Goal: Task Accomplishment & Management: Complete application form

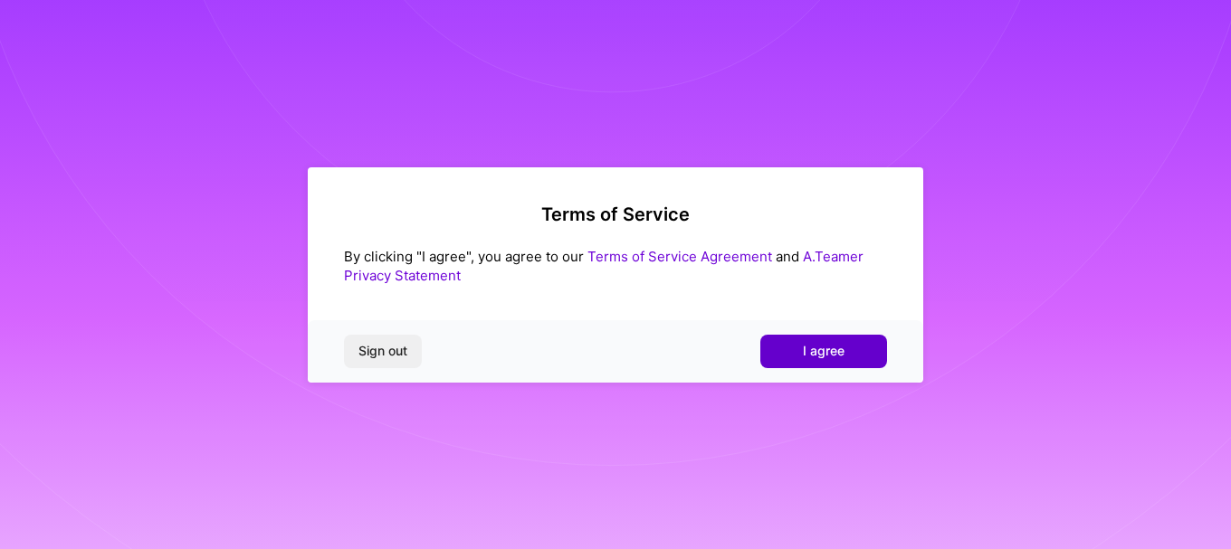
click at [854, 348] on button "I agree" at bounding box center [823, 351] width 127 height 33
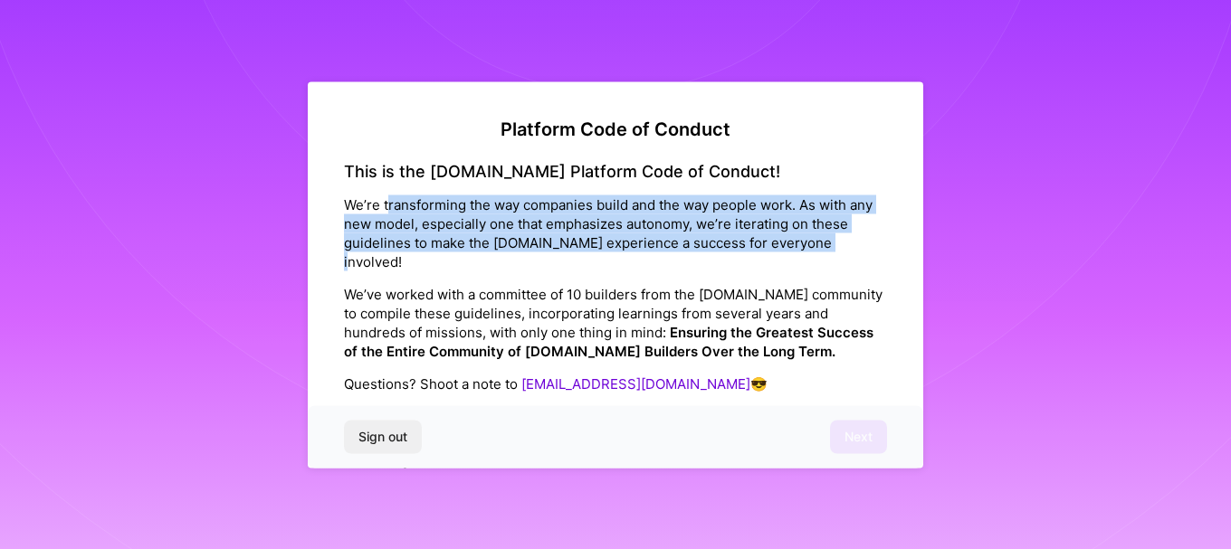
drag, startPoint x: 397, startPoint y: 209, endPoint x: 860, endPoint y: 233, distance: 463.1
click at [860, 233] on p "We’re transforming the way companies build and the way people work. As with any…" at bounding box center [615, 233] width 543 height 76
click at [471, 245] on p "We’re transforming the way companies build and the way people work. As with any…" at bounding box center [615, 233] width 543 height 76
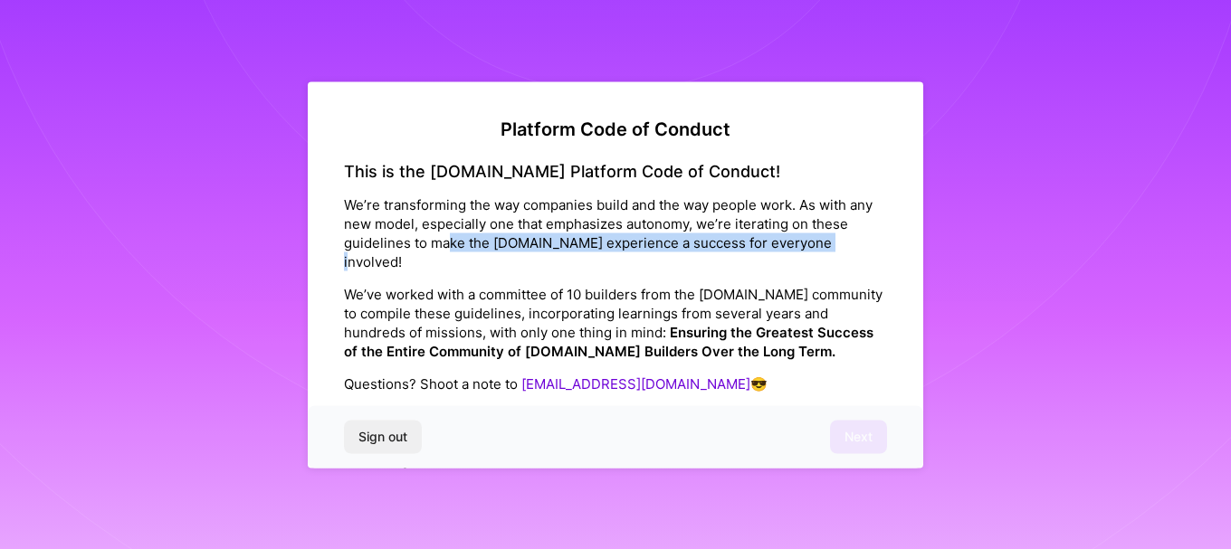
drag, startPoint x: 536, startPoint y: 245, endPoint x: 863, endPoint y: 242, distance: 327.6
click at [863, 242] on p "We’re transforming the way companies build and the way people work. As with any…" at bounding box center [615, 233] width 543 height 76
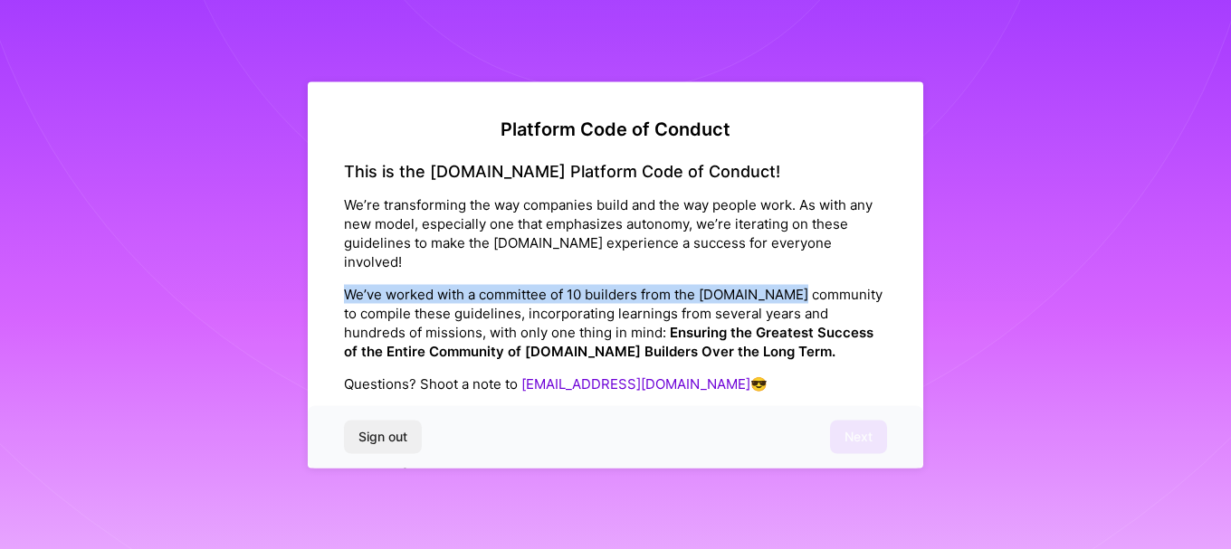
drag, startPoint x: 349, startPoint y: 280, endPoint x: 804, endPoint y: 281, distance: 454.3
click at [804, 285] on p "We’ve worked with a committee of 10 builders from the [DOMAIN_NAME] community t…" at bounding box center [615, 323] width 543 height 76
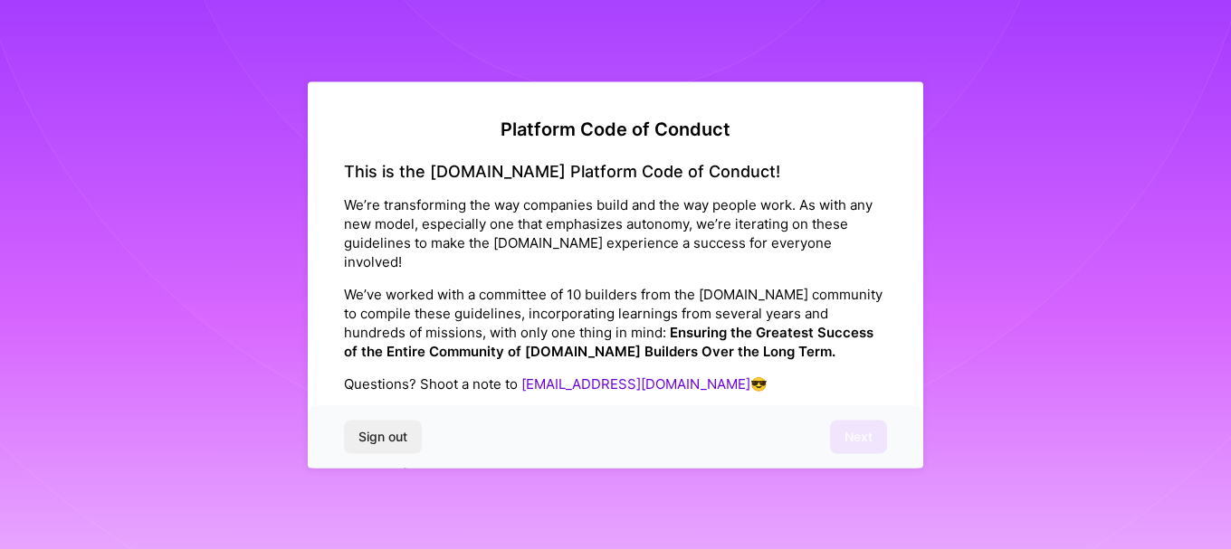
click at [575, 291] on p "We’ve worked with a committee of 10 builders from the [DOMAIN_NAME] community t…" at bounding box center [615, 323] width 543 height 76
drag, startPoint x: 813, startPoint y: 275, endPoint x: 436, endPoint y: 277, distance: 376.5
click at [436, 285] on p "We’ve worked with a committee of 10 builders from the [DOMAIN_NAME] community t…" at bounding box center [615, 323] width 543 height 76
click at [363, 285] on p "We’ve worked with a committee of 10 builders from the [DOMAIN_NAME] community t…" at bounding box center [615, 323] width 543 height 76
drag, startPoint x: 516, startPoint y: 299, endPoint x: 541, endPoint y: 288, distance: 27.6
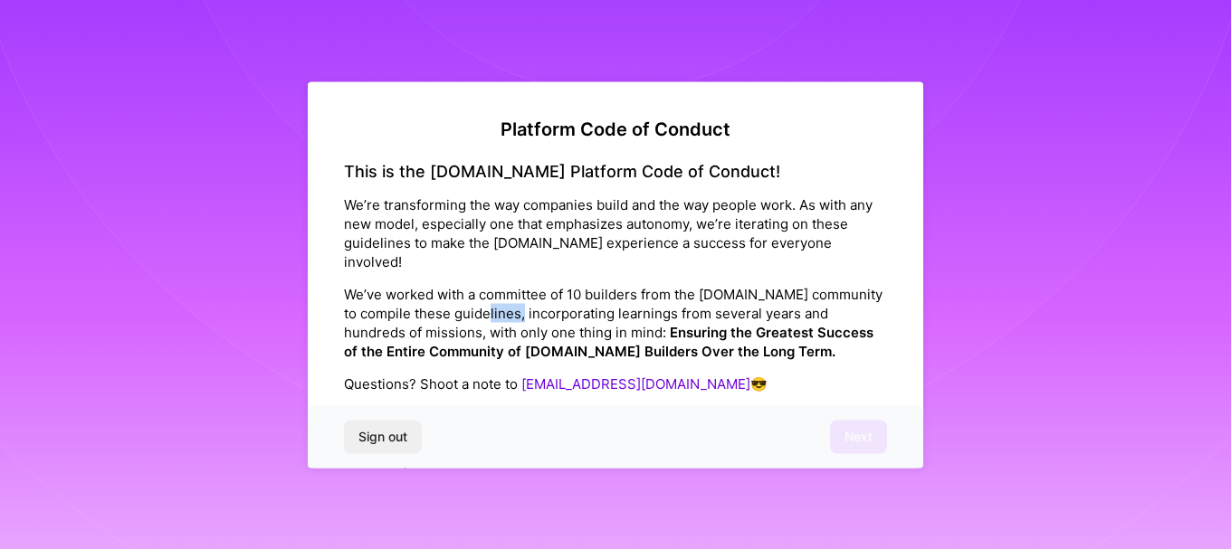
click at [548, 289] on p "We’ve worked with a committee of 10 builders from the [DOMAIN_NAME] community t…" at bounding box center [615, 323] width 543 height 76
click at [385, 327] on strong "Ensuring the Greatest Success of the Entire Community of [DOMAIN_NAME] Builders…" at bounding box center [608, 342] width 529 height 36
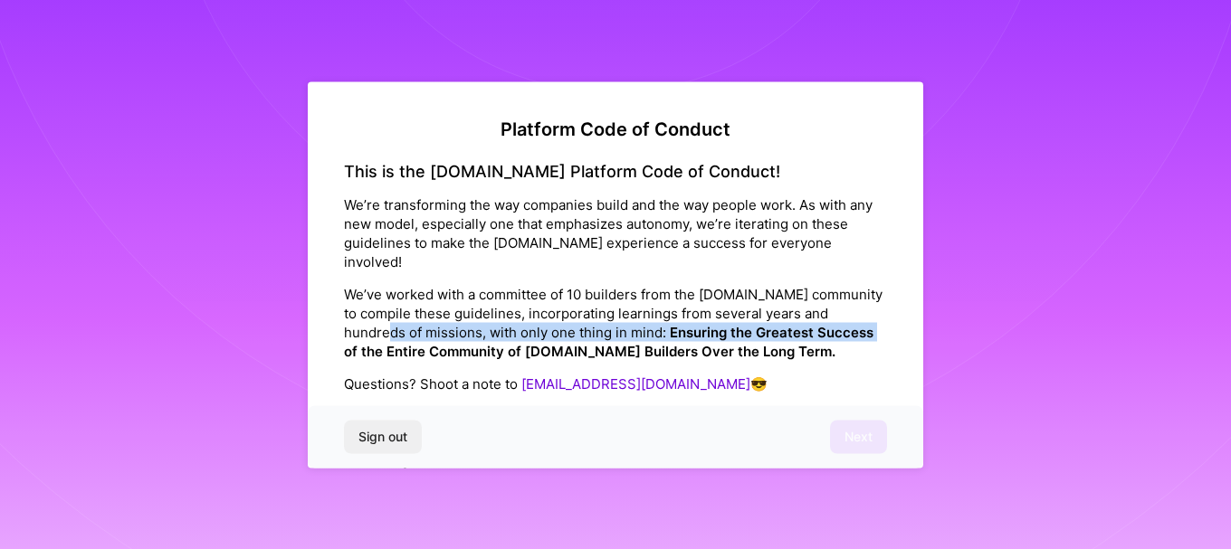
drag, startPoint x: 371, startPoint y: 317, endPoint x: 812, endPoint y: 316, distance: 440.7
click at [812, 316] on p "We’ve worked with a committee of 10 builders from the [DOMAIN_NAME] community t…" at bounding box center [615, 323] width 543 height 76
click at [497, 318] on p "We’ve worked with a committee of 10 builders from the [DOMAIN_NAME] community t…" at bounding box center [615, 323] width 543 height 76
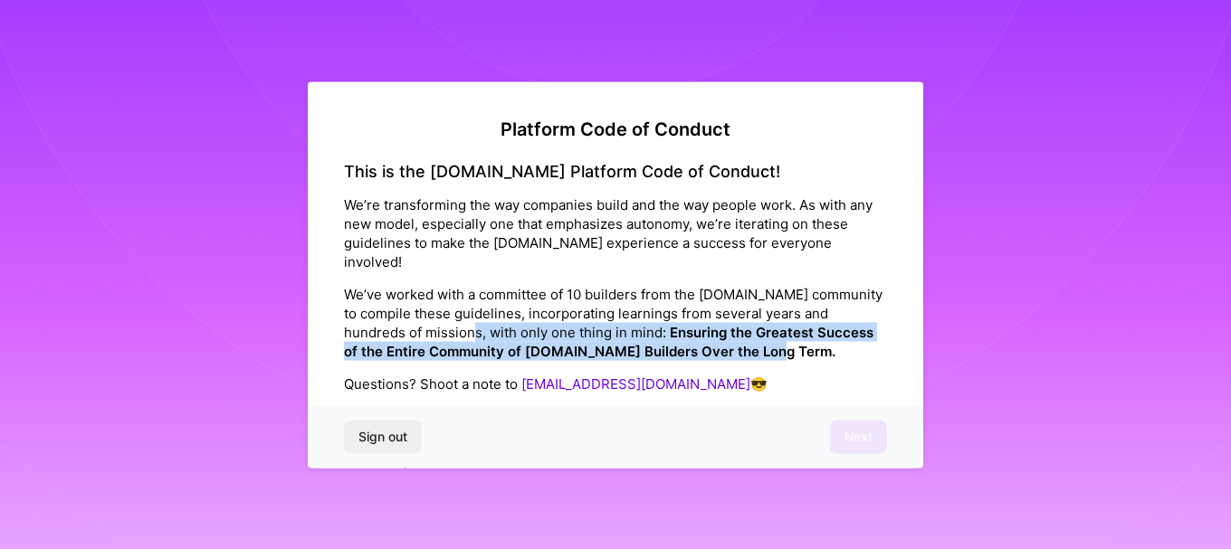
drag, startPoint x: 451, startPoint y: 318, endPoint x: 816, endPoint y: 329, distance: 365.8
click at [816, 329] on p "We’ve worked with a committee of 10 builders from the [DOMAIN_NAME] community t…" at bounding box center [615, 323] width 543 height 76
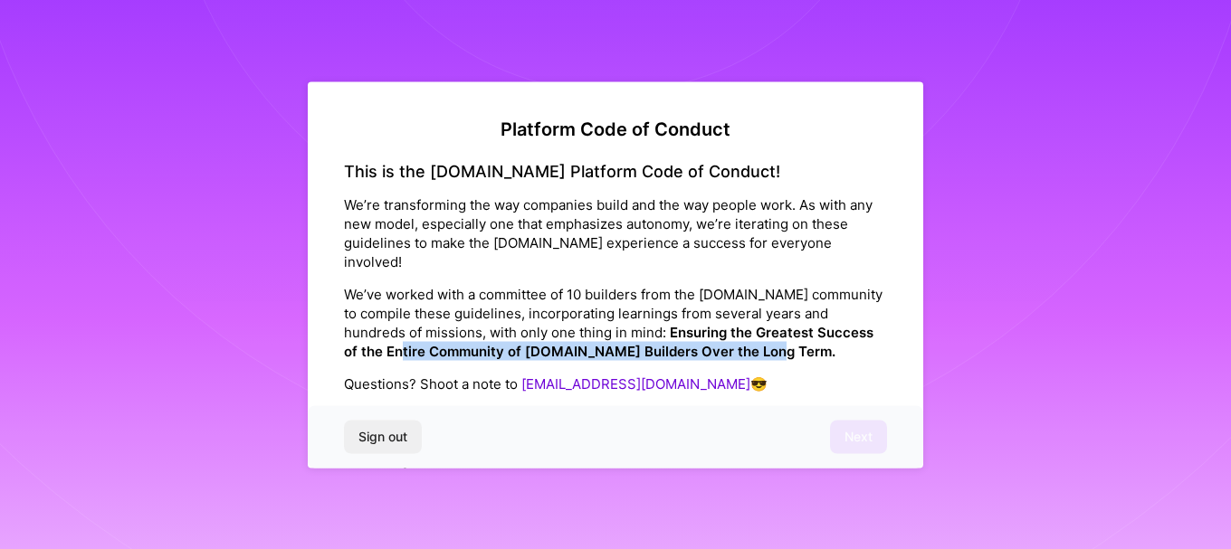
drag, startPoint x: 394, startPoint y: 330, endPoint x: 745, endPoint y: 338, distance: 351.2
click at [743, 338] on p "We’ve worked with a committee of 10 builders from the [DOMAIN_NAME] community t…" at bounding box center [615, 323] width 543 height 76
click at [747, 338] on p "We’ve worked with a committee of 10 builders from the [DOMAIN_NAME] community t…" at bounding box center [615, 323] width 543 height 76
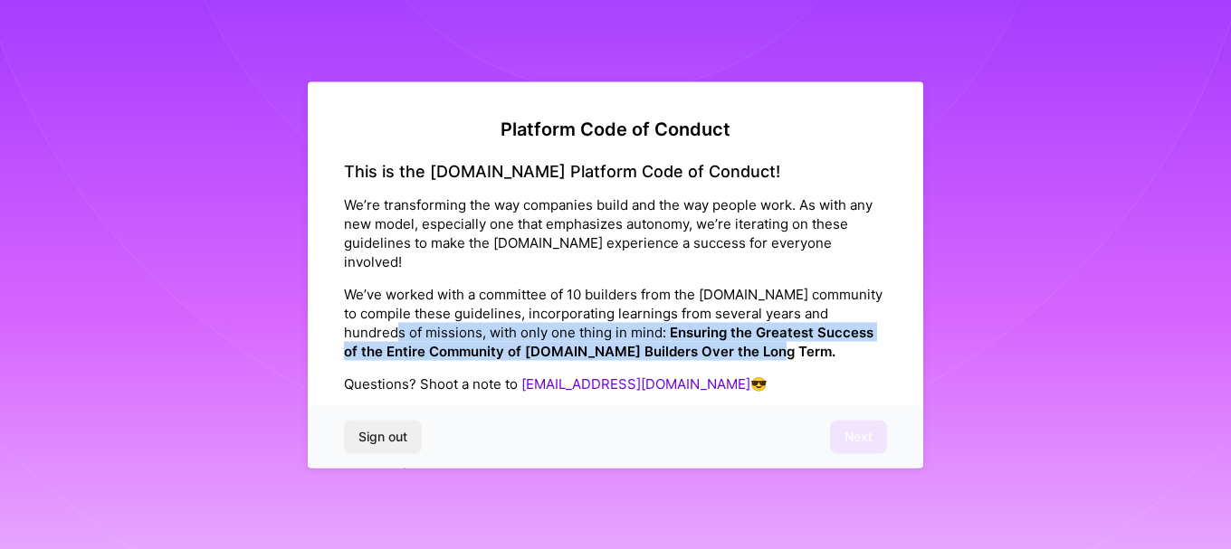
drag, startPoint x: 748, startPoint y: 338, endPoint x: 375, endPoint y: 313, distance: 374.6
click at [375, 313] on p "We’ve worked with a committee of 10 builders from the [DOMAIN_NAME] community t…" at bounding box center [615, 323] width 543 height 76
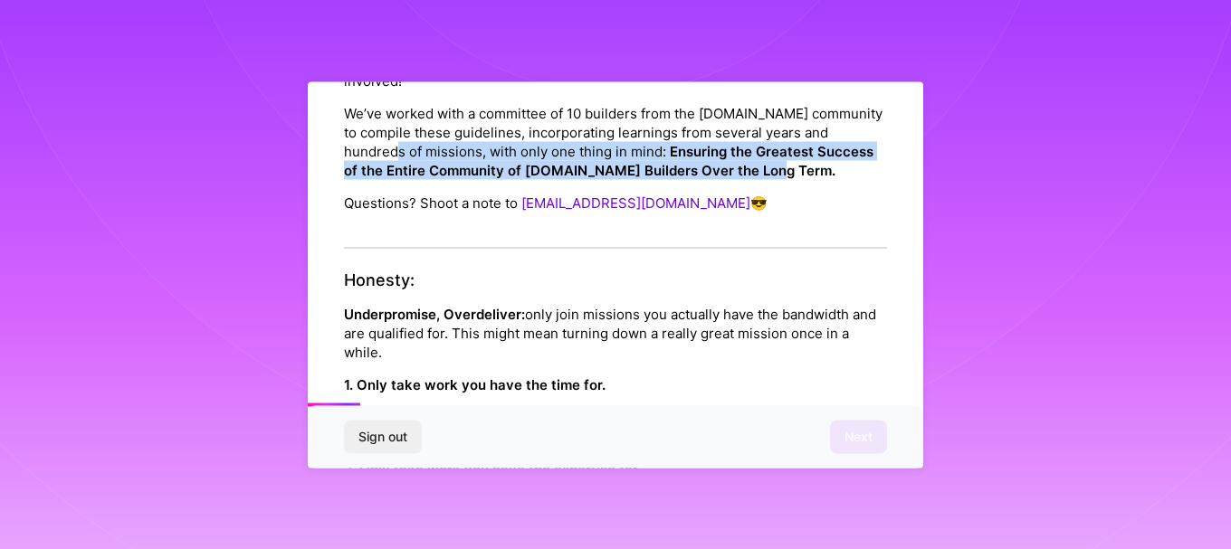
scroll to position [271, 0]
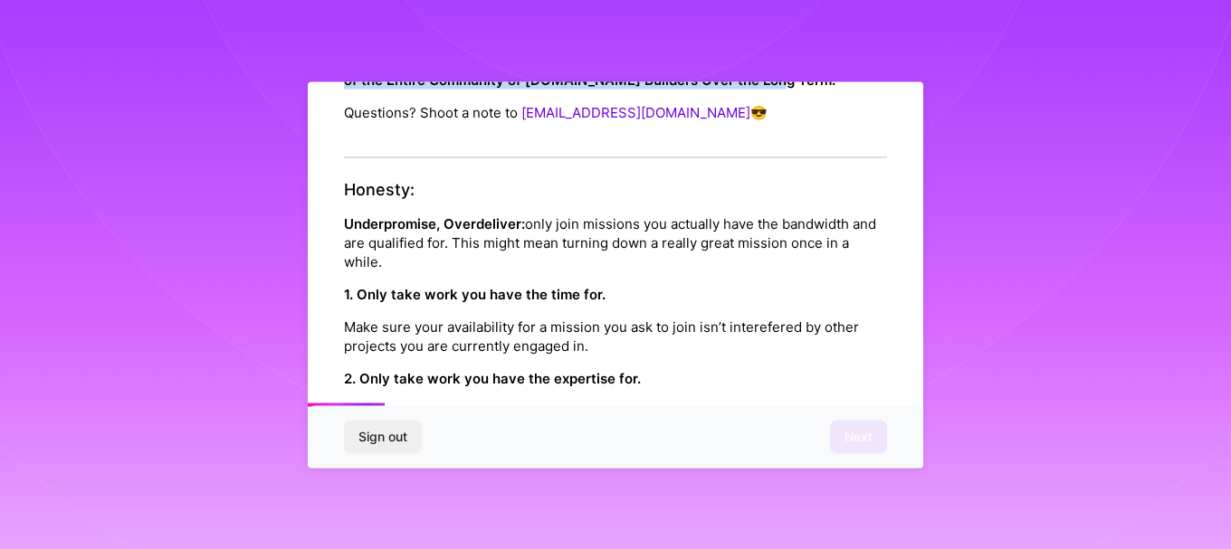
drag, startPoint x: 599, startPoint y: 220, endPoint x: 737, endPoint y: 246, distance: 140.0
click at [737, 246] on p "Underpromise, Overdeliver: only join missions you actually have the bandwidth a…" at bounding box center [615, 242] width 543 height 57
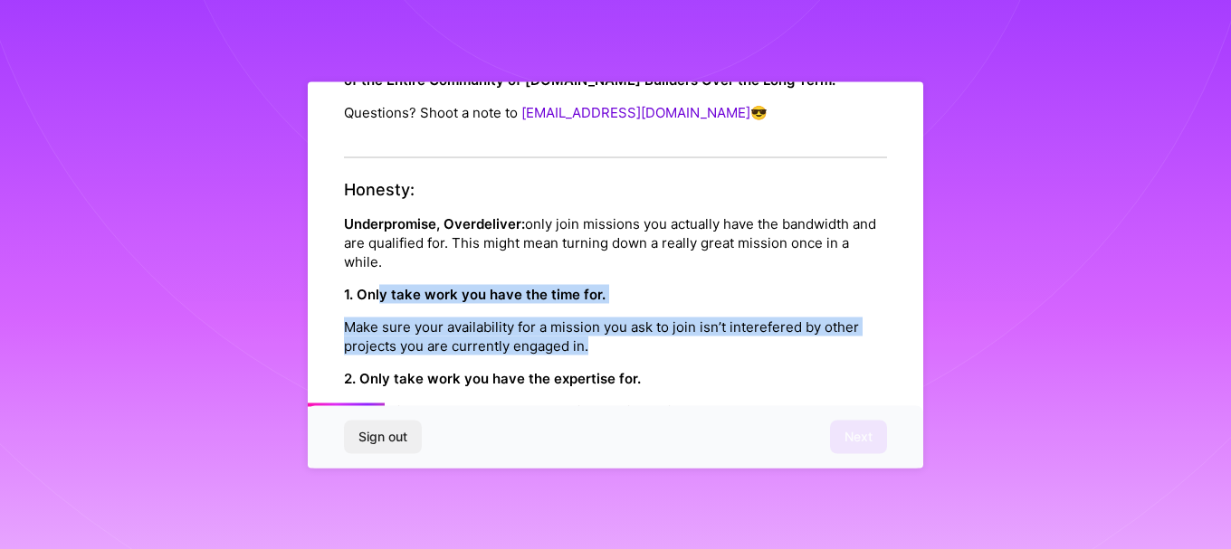
drag, startPoint x: 380, startPoint y: 276, endPoint x: 800, endPoint y: 334, distance: 423.9
click at [799, 332] on div "1. Only take work you have the time for. Make sure your availability for a miss…" at bounding box center [615, 319] width 543 height 71
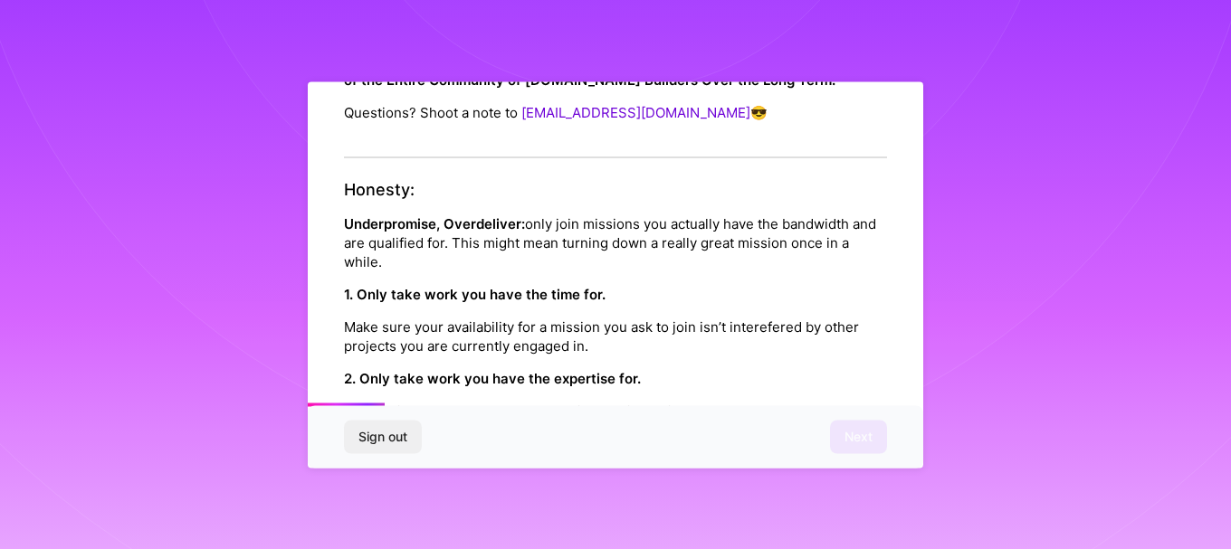
click at [737, 344] on div "Honesty: Underpromise, Overdeliver: only join missions you actually have the ba…" at bounding box center [615, 431] width 543 height 502
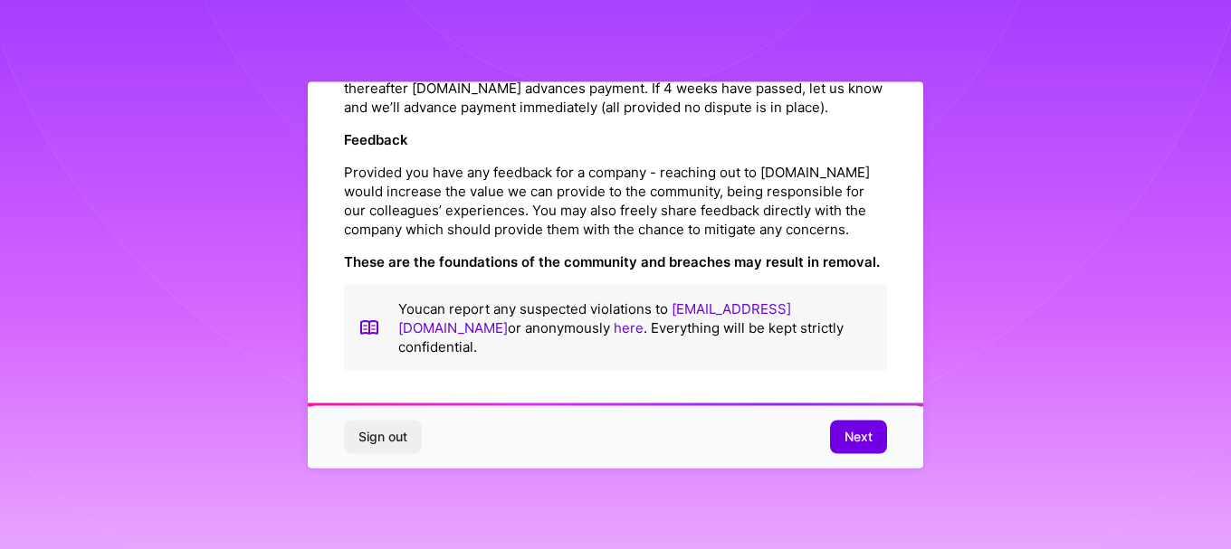
scroll to position [2179, 0]
click at [868, 437] on span "Next" at bounding box center [858, 437] width 28 height 18
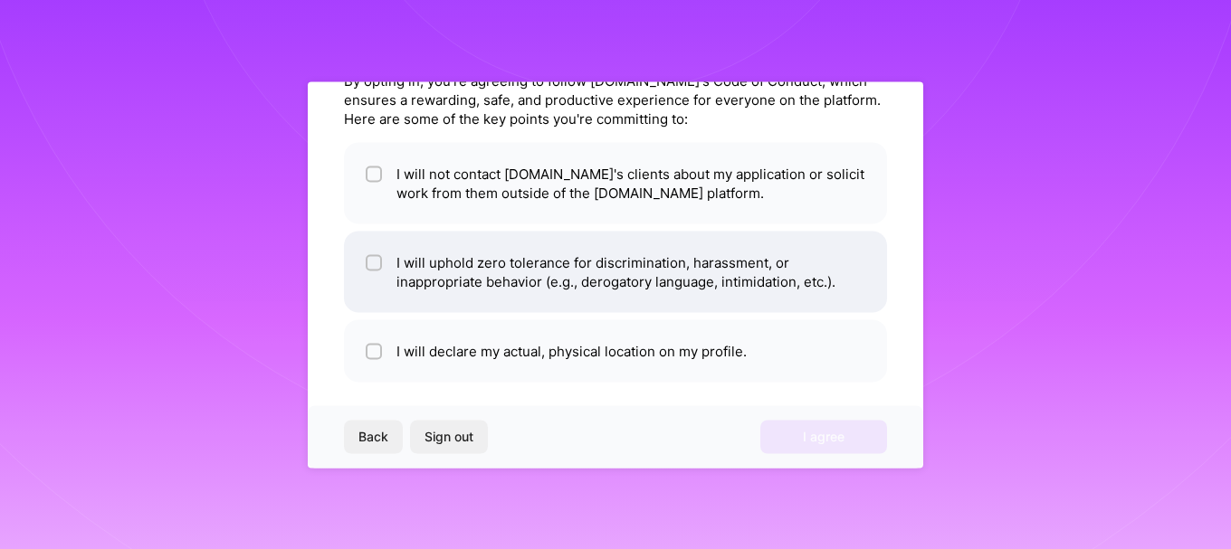
scroll to position [0, 0]
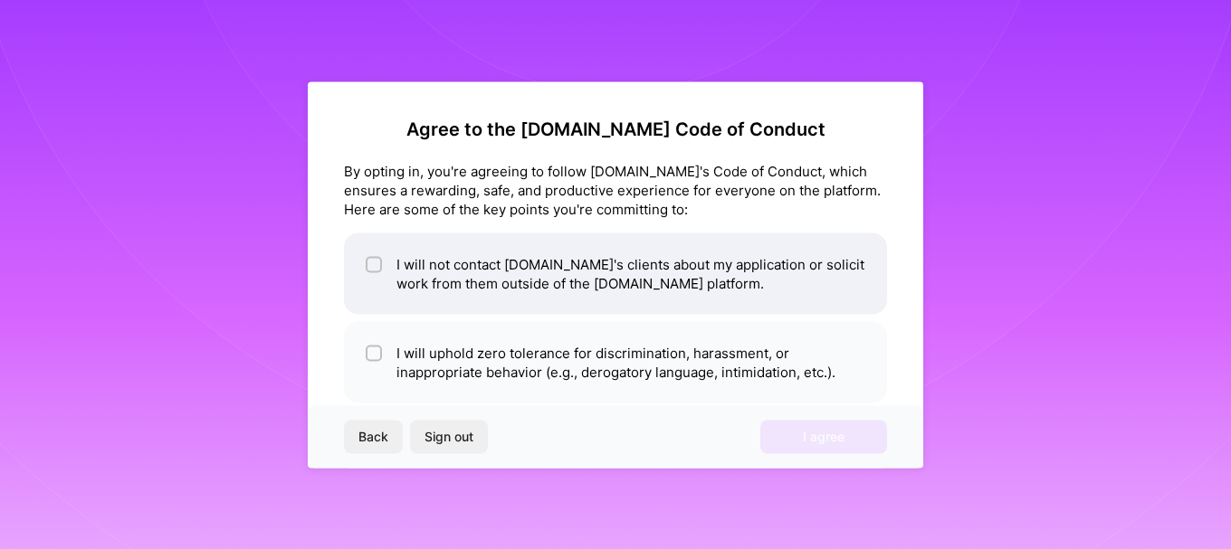
click at [373, 264] on input "checkbox" at bounding box center [375, 265] width 13 height 13
checkbox input "true"
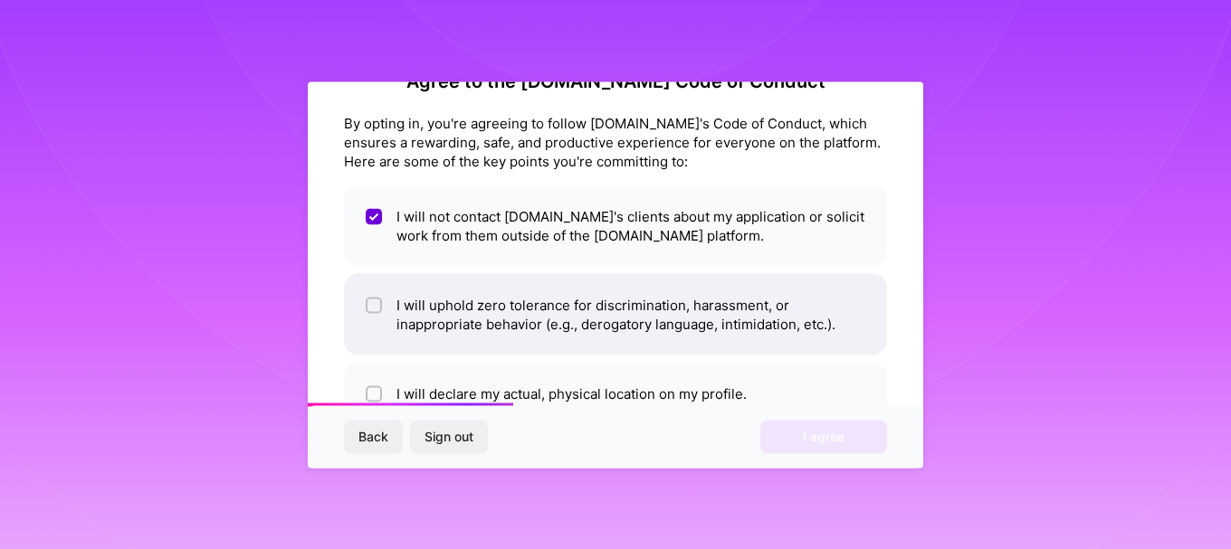
scroll to position [90, 0]
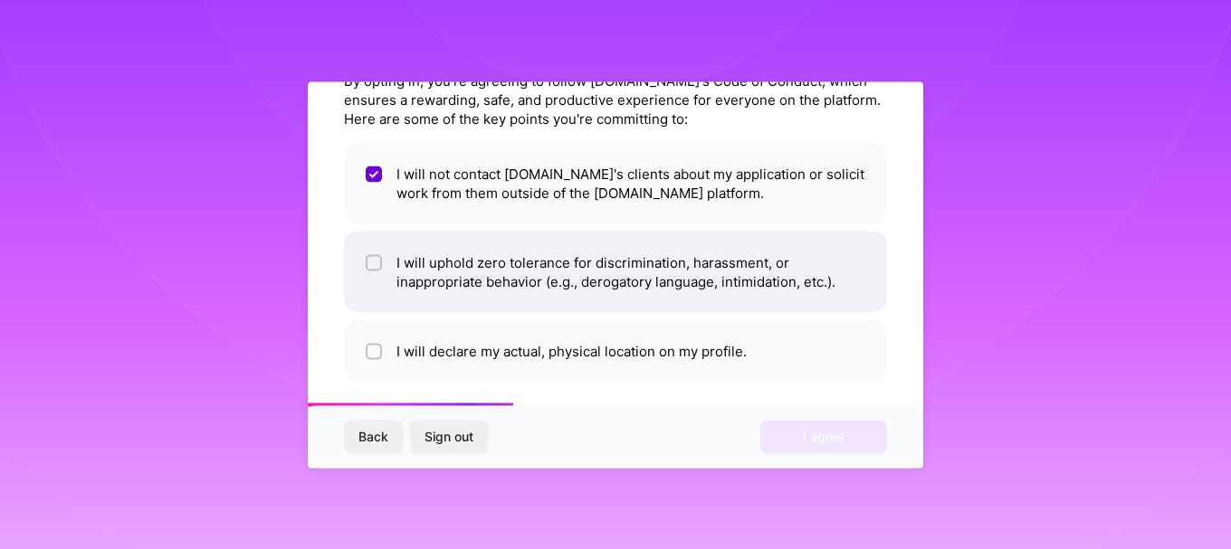
click at [370, 263] on input "checkbox" at bounding box center [375, 263] width 13 height 13
checkbox input "true"
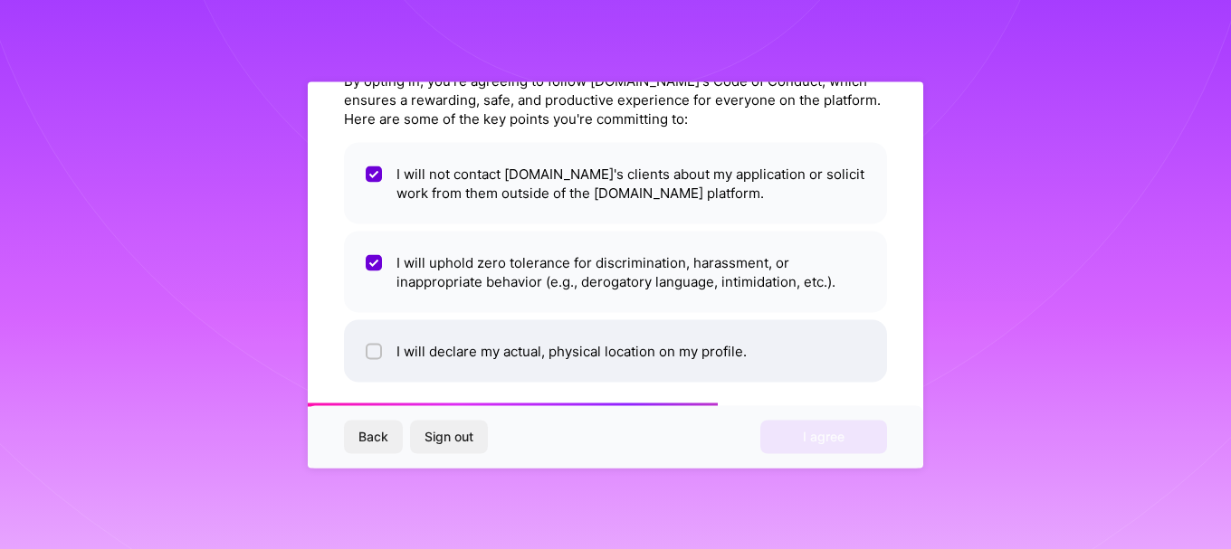
click at [370, 350] on input "checkbox" at bounding box center [375, 352] width 13 height 13
checkbox input "true"
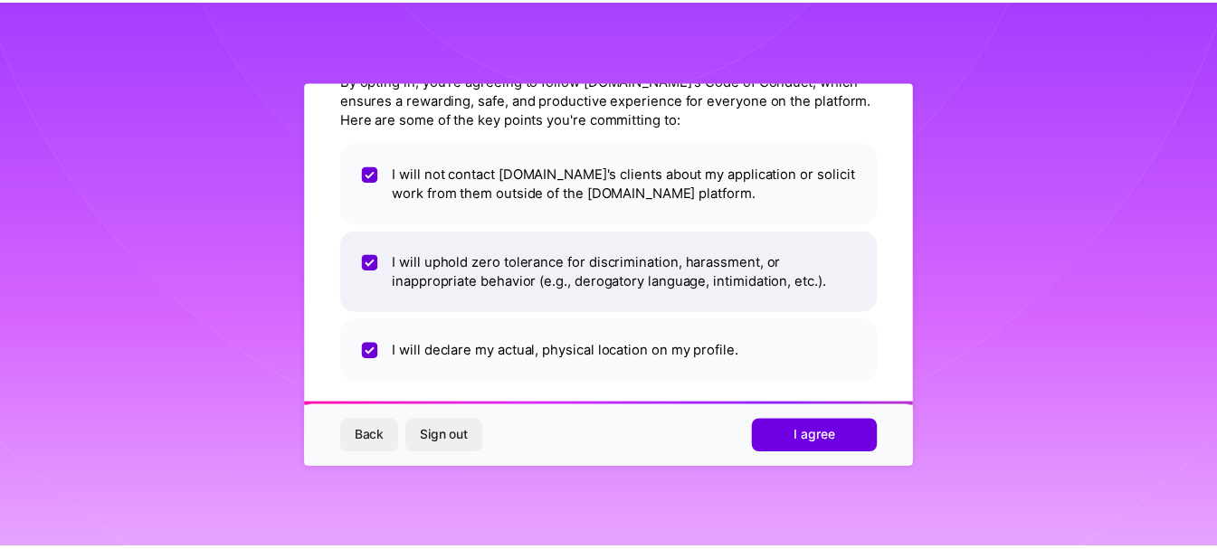
scroll to position [102, 0]
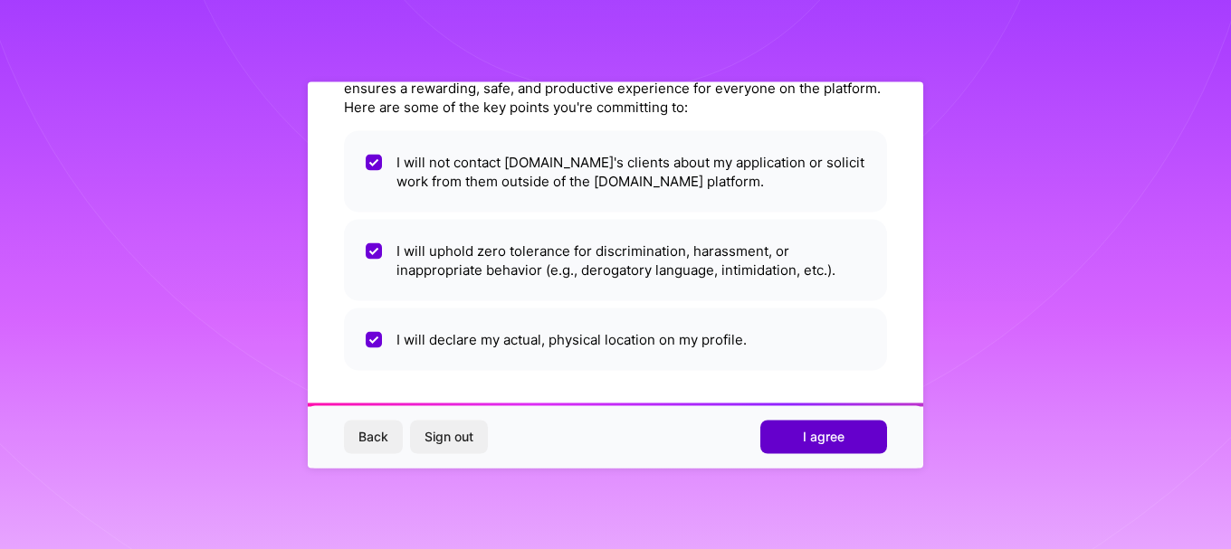
click at [824, 435] on span "I agree" at bounding box center [824, 437] width 42 height 18
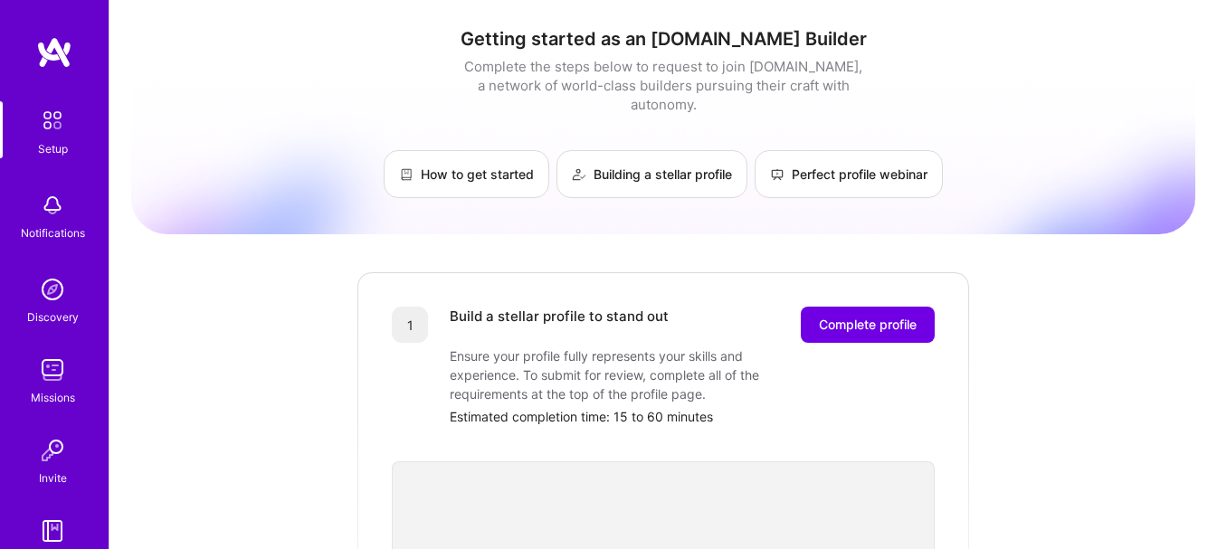
click at [40, 382] on img at bounding box center [52, 370] width 36 height 36
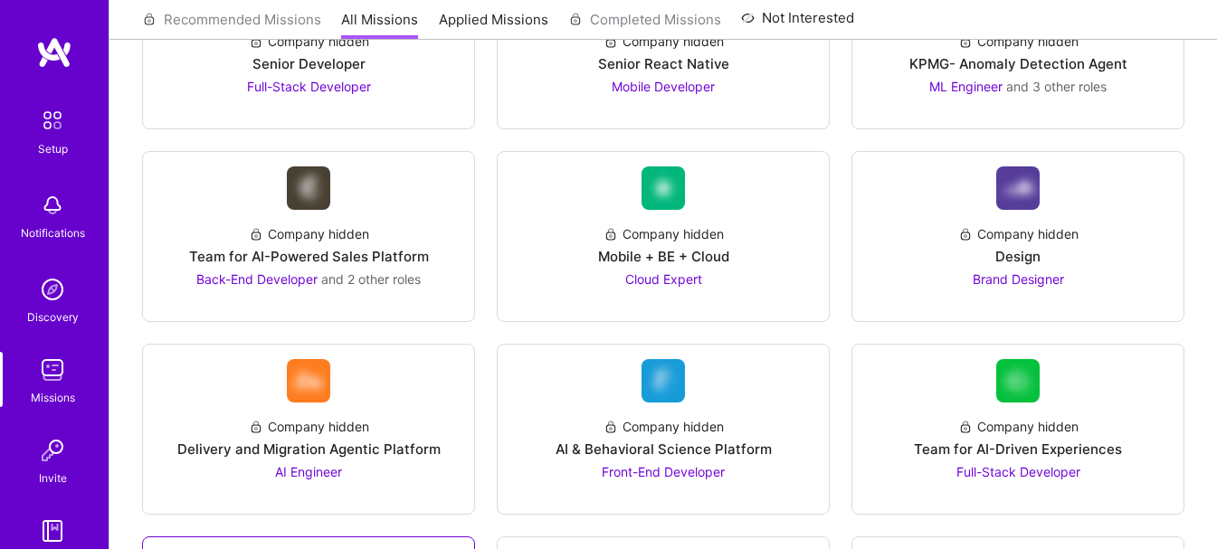
scroll to position [3025, 0]
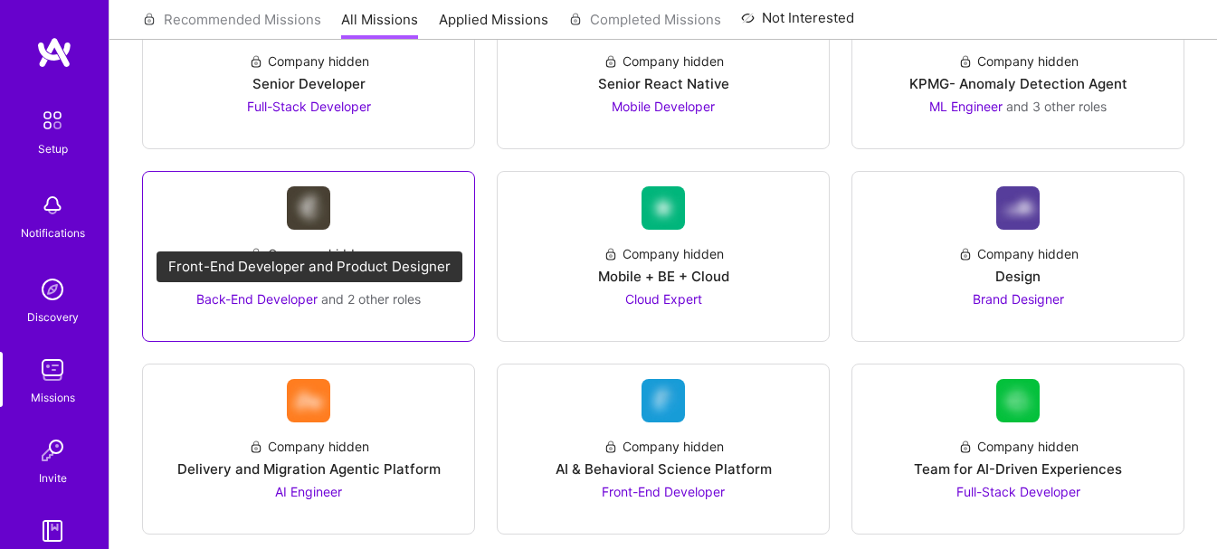
click at [293, 303] on span "Back-End Developer" at bounding box center [256, 298] width 121 height 15
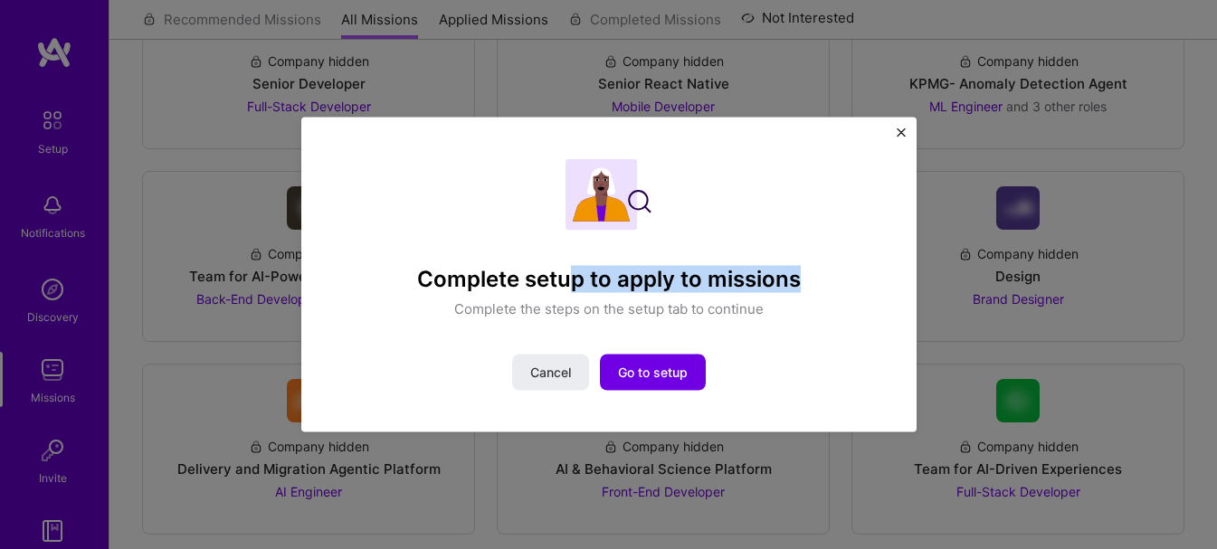
drag, startPoint x: 614, startPoint y: 284, endPoint x: 832, endPoint y: 323, distance: 221.5
click at [832, 323] on div "Complete setup to apply to missions Complete the steps on the setup tab to cont…" at bounding box center [609, 274] width 532 height 233
drag, startPoint x: 451, startPoint y: 302, endPoint x: 842, endPoint y: 301, distance: 391.0
click at [841, 302] on div "Complete setup to apply to missions Complete the steps on the setup tab to cont…" at bounding box center [609, 238] width 532 height 160
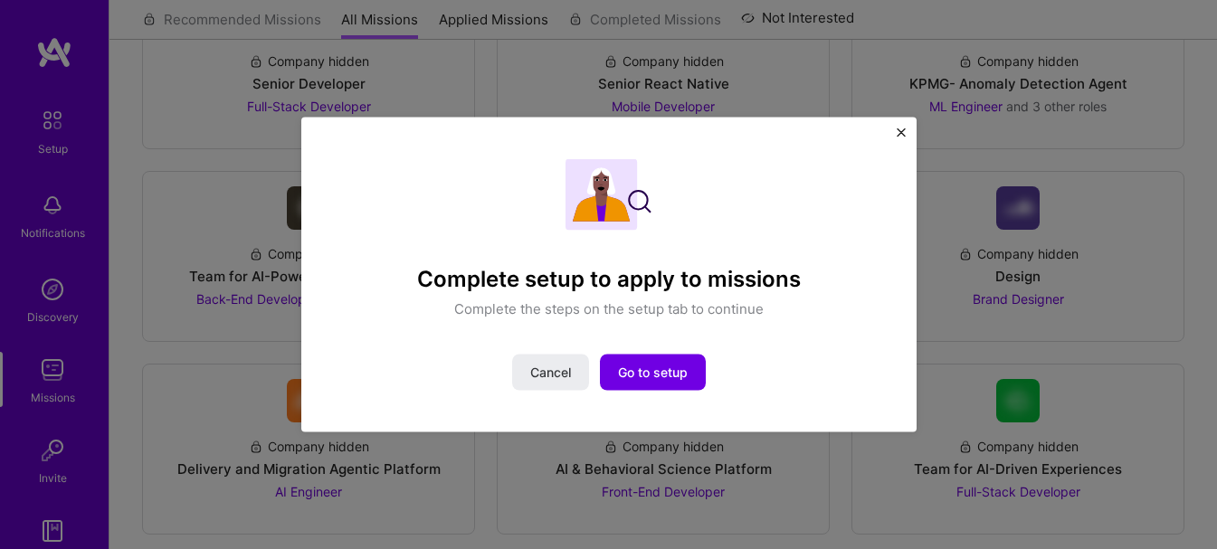
click at [842, 301] on div "Complete setup to apply to missions Complete the steps on the setup tab to cont…" at bounding box center [609, 238] width 532 height 160
click at [903, 117] on div "Complete setup to apply to missions Complete the steps on the setup tab to cont…" at bounding box center [608, 275] width 615 height 316
click at [903, 129] on img "Close" at bounding box center [901, 132] width 9 height 9
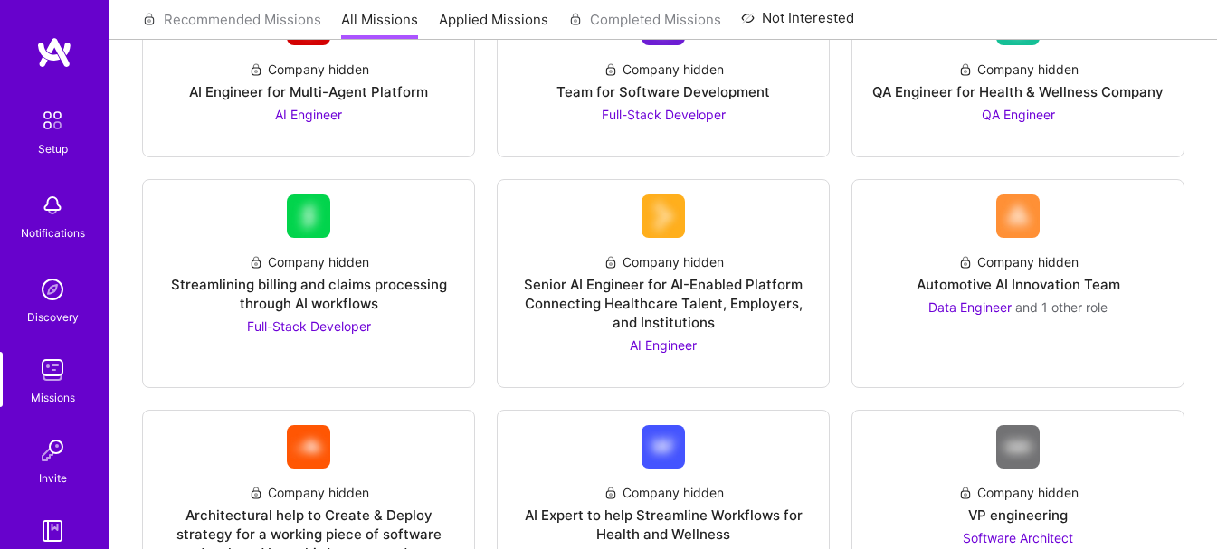
scroll to position [0, 0]
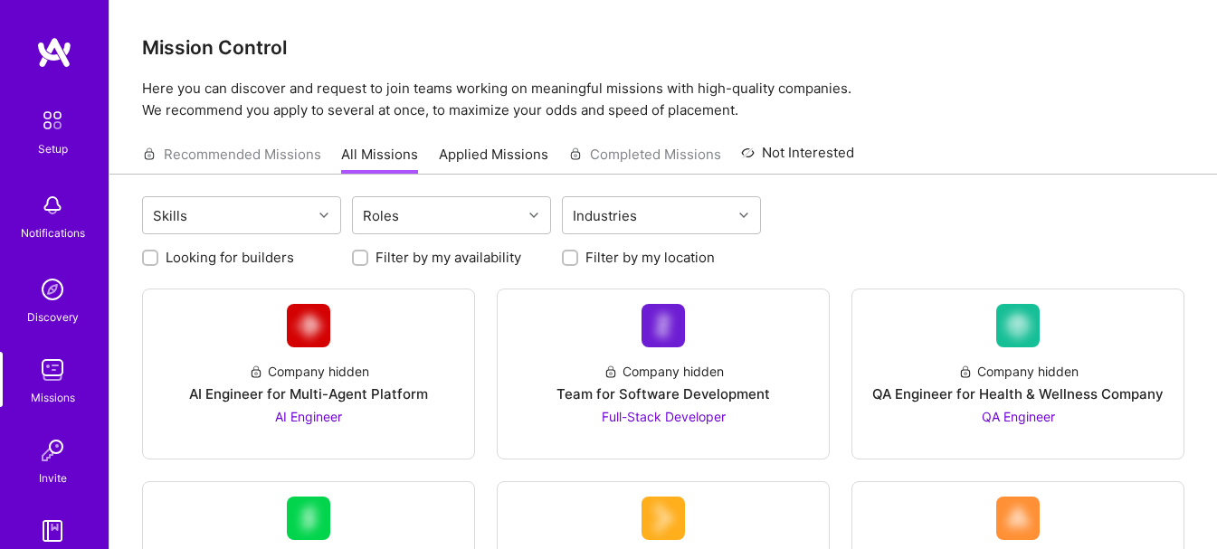
click at [1020, 101] on p "Here you can discover and request to join teams working on meaningful missions …" at bounding box center [663, 99] width 1043 height 43
click at [46, 71] on div "Setup Notifications Discovery Missions Invite [DOMAIN_NAME]" at bounding box center [54, 302] width 109 height 532
click at [47, 58] on img at bounding box center [54, 52] width 36 height 33
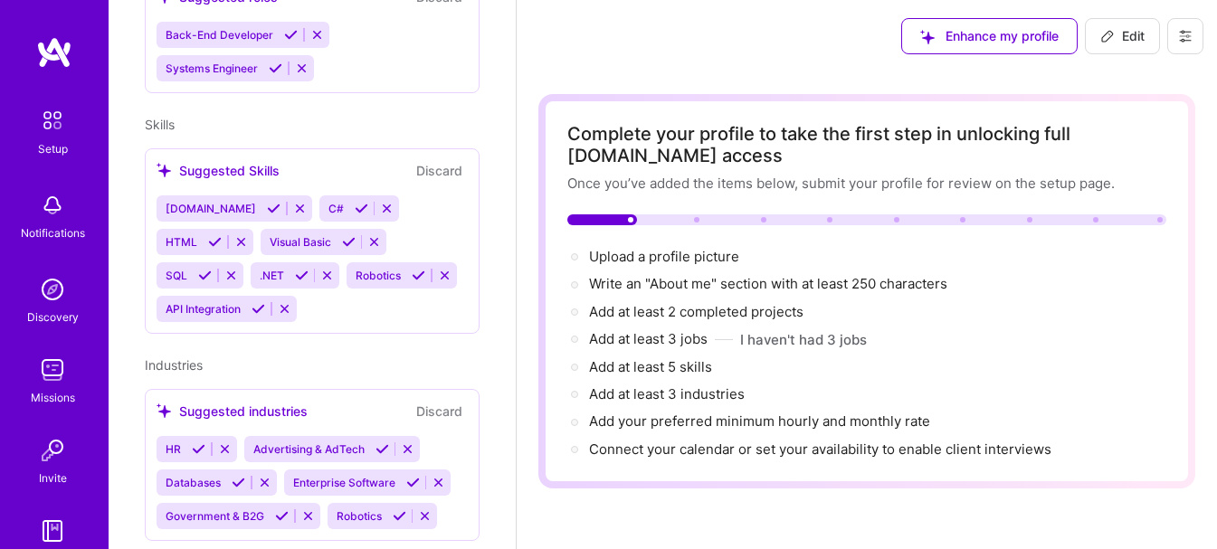
scroll to position [682, 0]
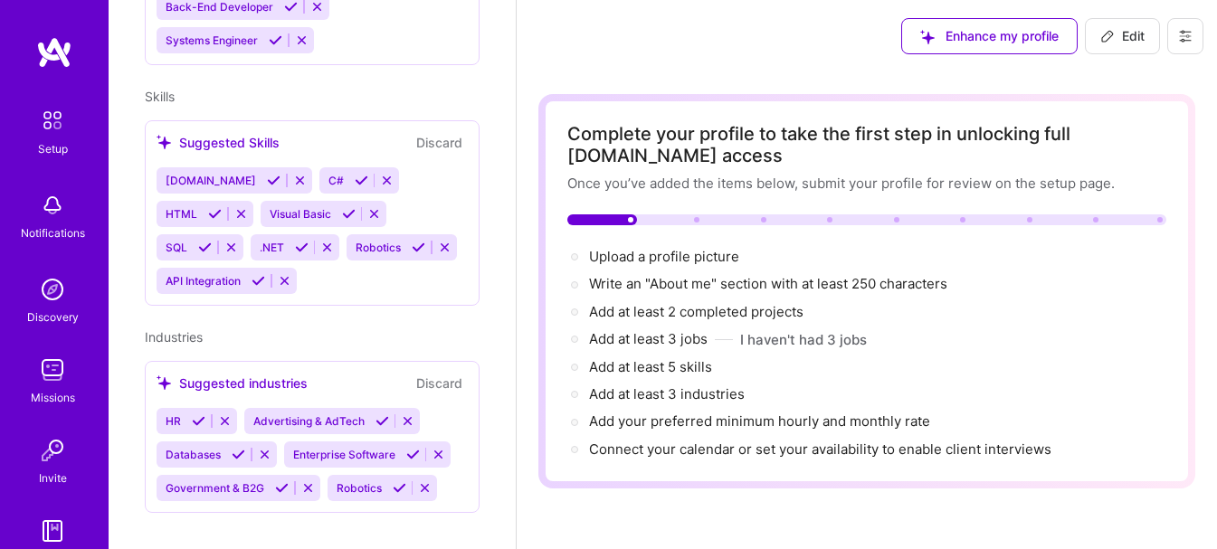
click at [601, 54] on div "Enhance my profile Edit" at bounding box center [867, 36] width 700 height 72
